Goal: Ask a question

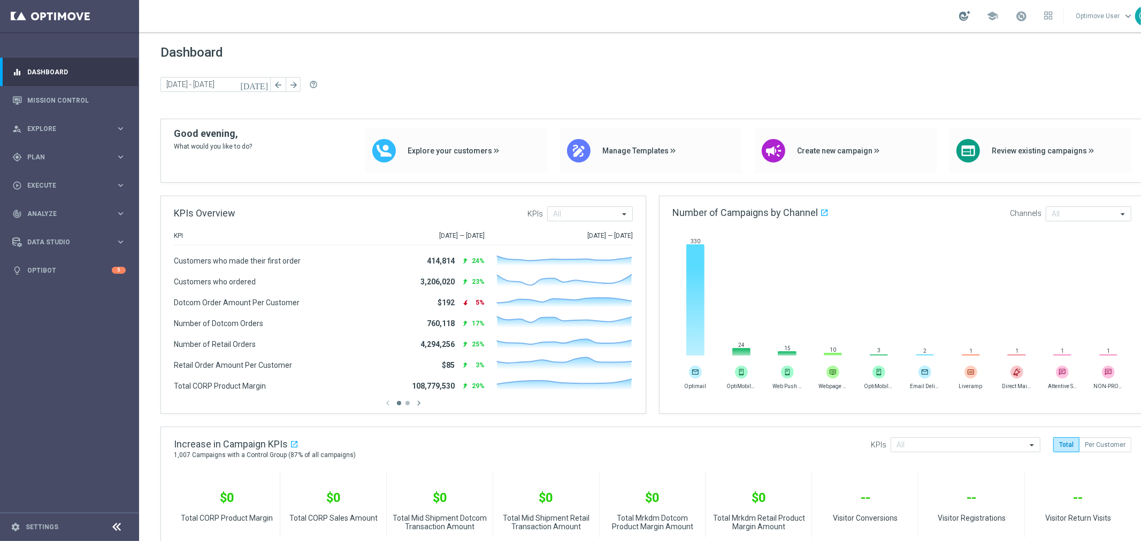
click at [970, 17] on div at bounding box center [964, 16] width 11 height 10
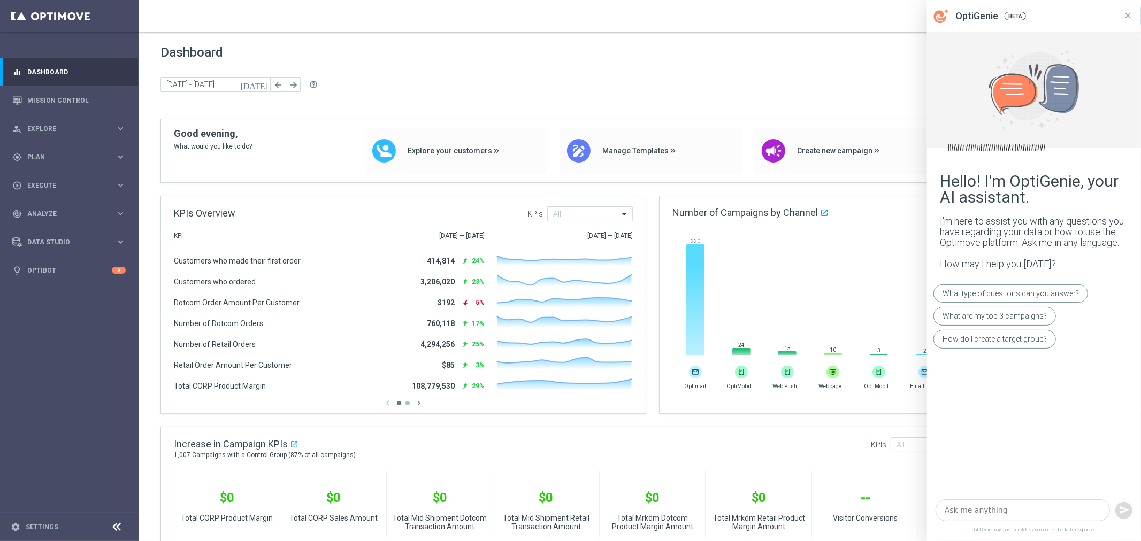
click at [980, 518] on textarea at bounding box center [1022, 510] width 174 height 22
type textarea "d"
type textarea "w"
type textarea "do hard bounces get unsubscribed automatically?"
